Goal: Contribute content

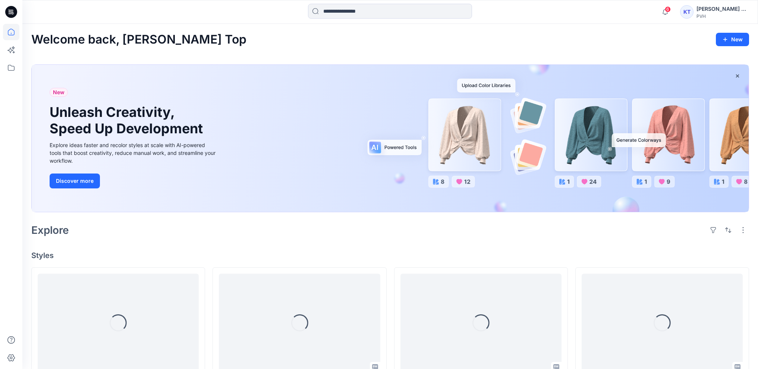
scroll to position [37, 0]
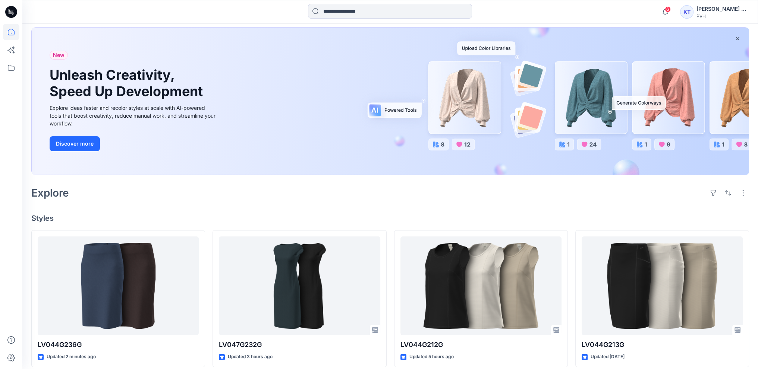
click at [157, 198] on div "Explore" at bounding box center [390, 193] width 718 height 18
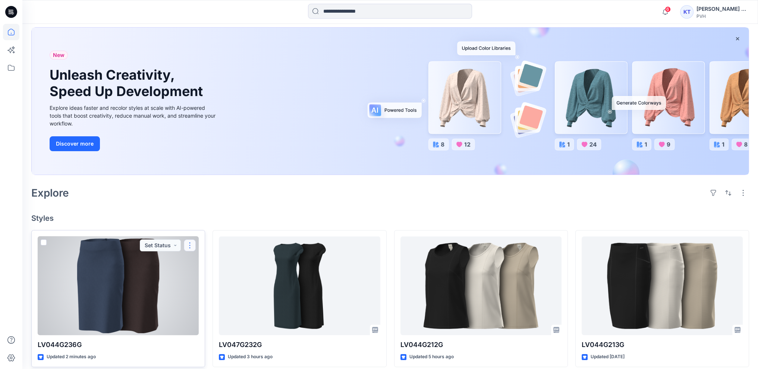
click at [188, 246] on button "button" at bounding box center [190, 246] width 12 height 12
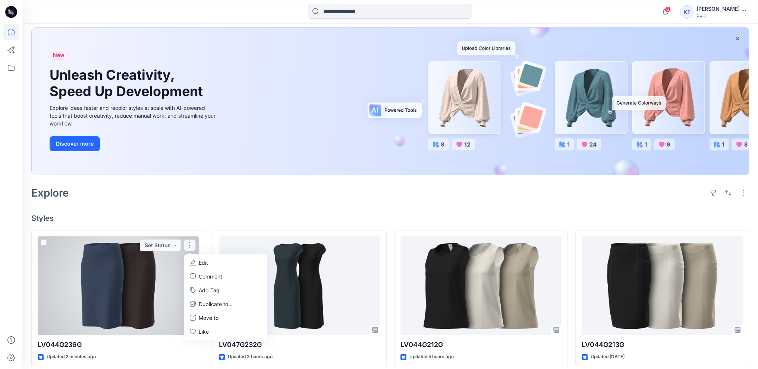
click at [200, 259] on p "Edit" at bounding box center [203, 263] width 9 height 8
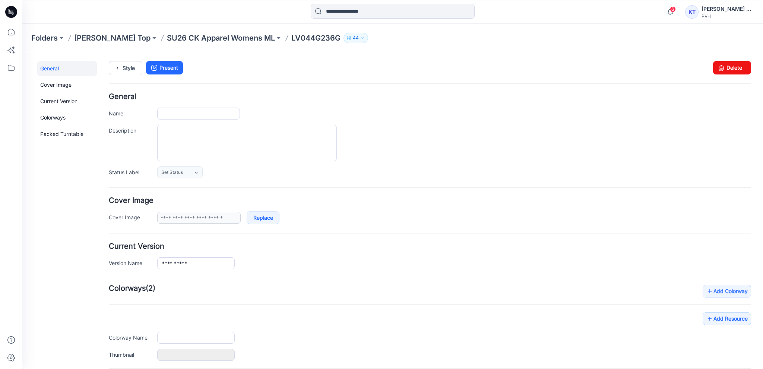
type input "**********"
type input "***"
type input "**********"
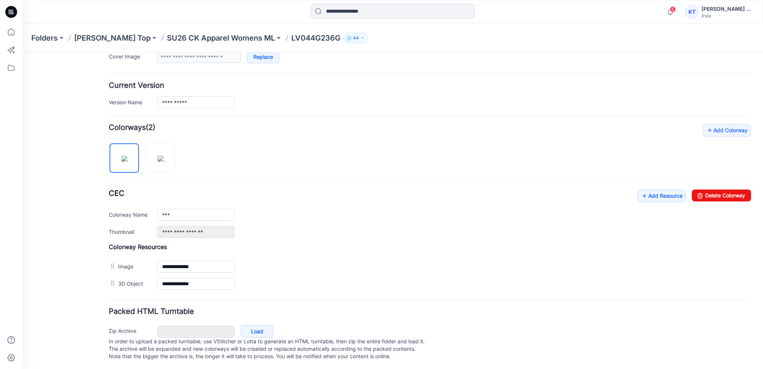
scroll to position [168, 0]
click at [654, 189] on link "Add Resource" at bounding box center [662, 195] width 48 height 13
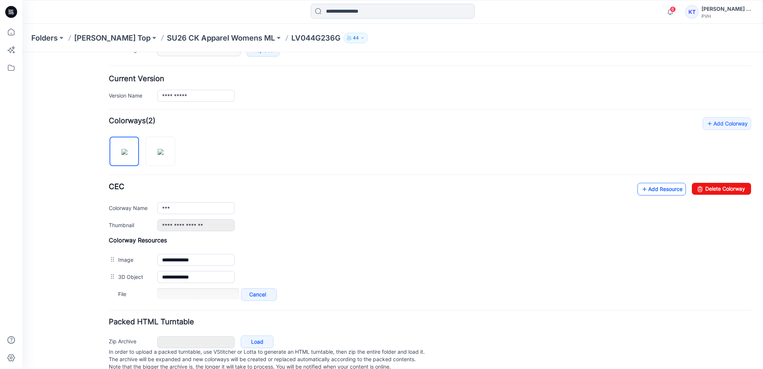
click at [651, 186] on link "Add Resource" at bounding box center [662, 189] width 48 height 13
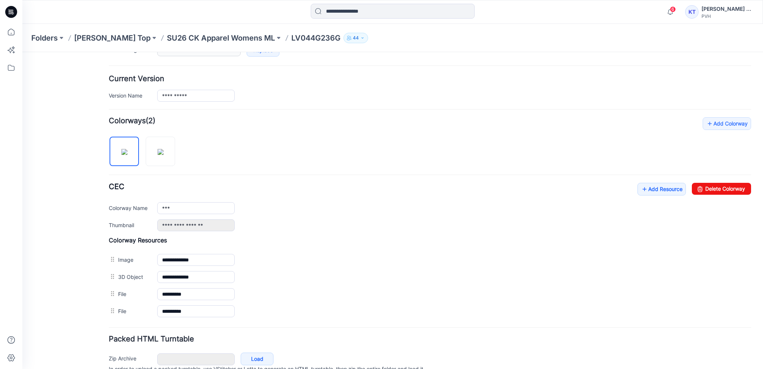
click at [16, 208] on div at bounding box center [11, 197] width 16 height 346
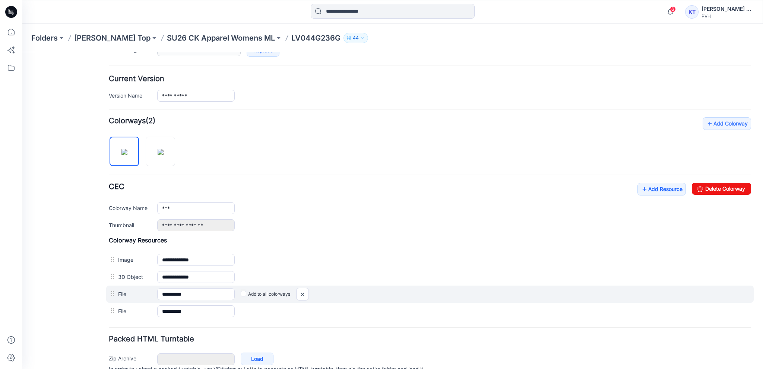
click at [22, 52] on label "Add to all colorways" at bounding box center [22, 52] width 0 height 0
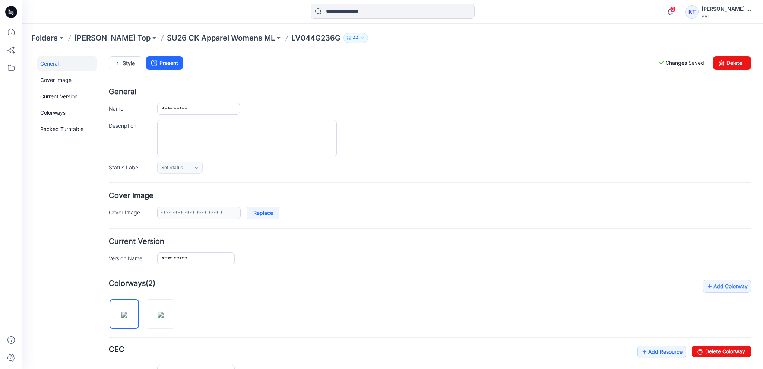
scroll to position [0, 0]
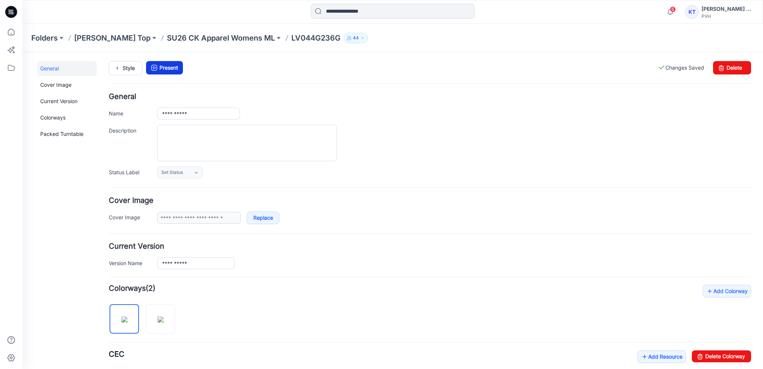
click at [167, 64] on link "Present" at bounding box center [164, 67] width 37 height 13
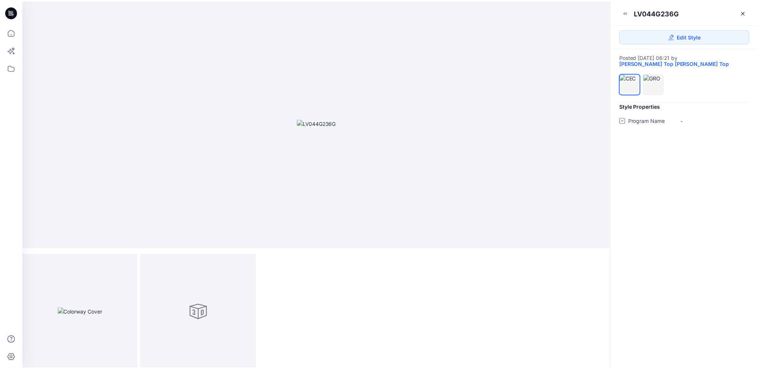
scroll to position [3, 0]
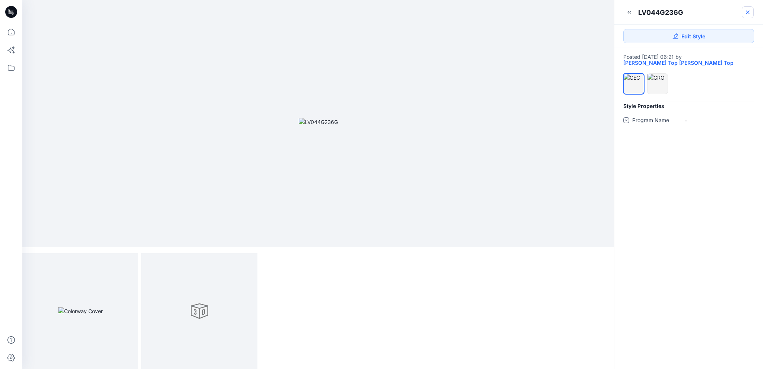
click at [746, 12] on icon at bounding box center [748, 12] width 6 height 6
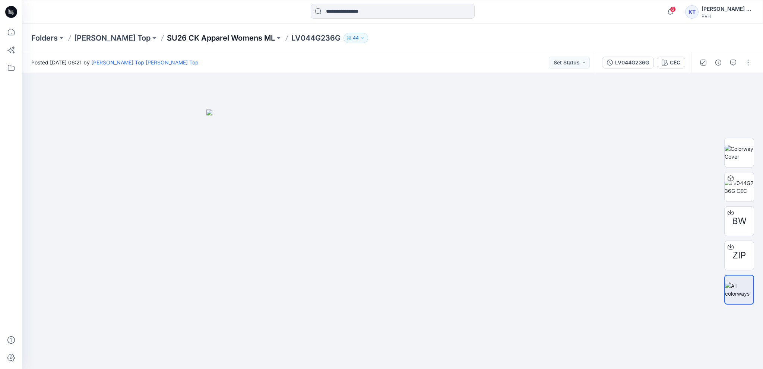
click at [208, 39] on p "SU26 CK Apparel Womens ML" at bounding box center [221, 38] width 108 height 10
